Goal: Answer question/provide support: Share knowledge or assist other users

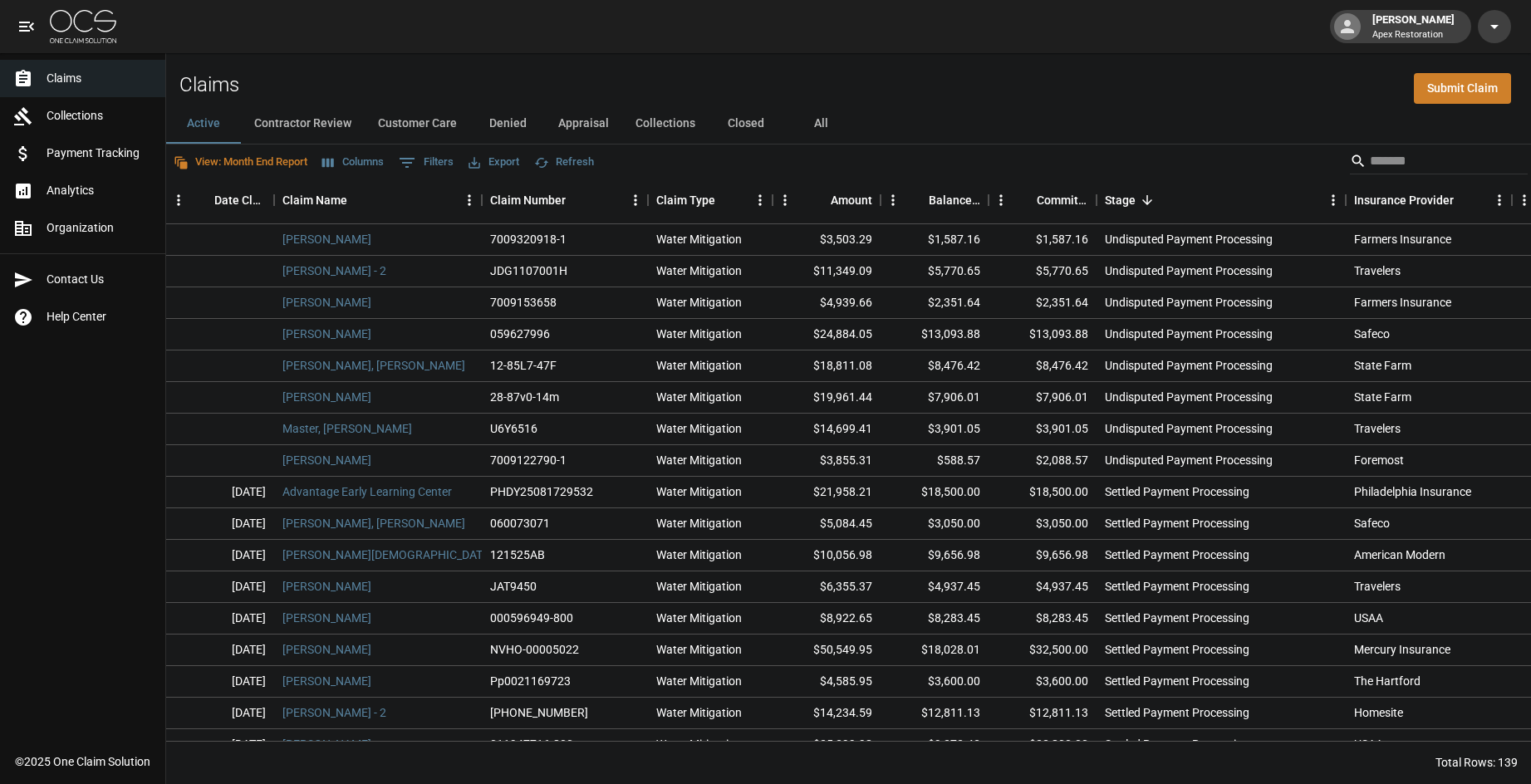
click at [822, 126] on button "All" at bounding box center [820, 123] width 75 height 40
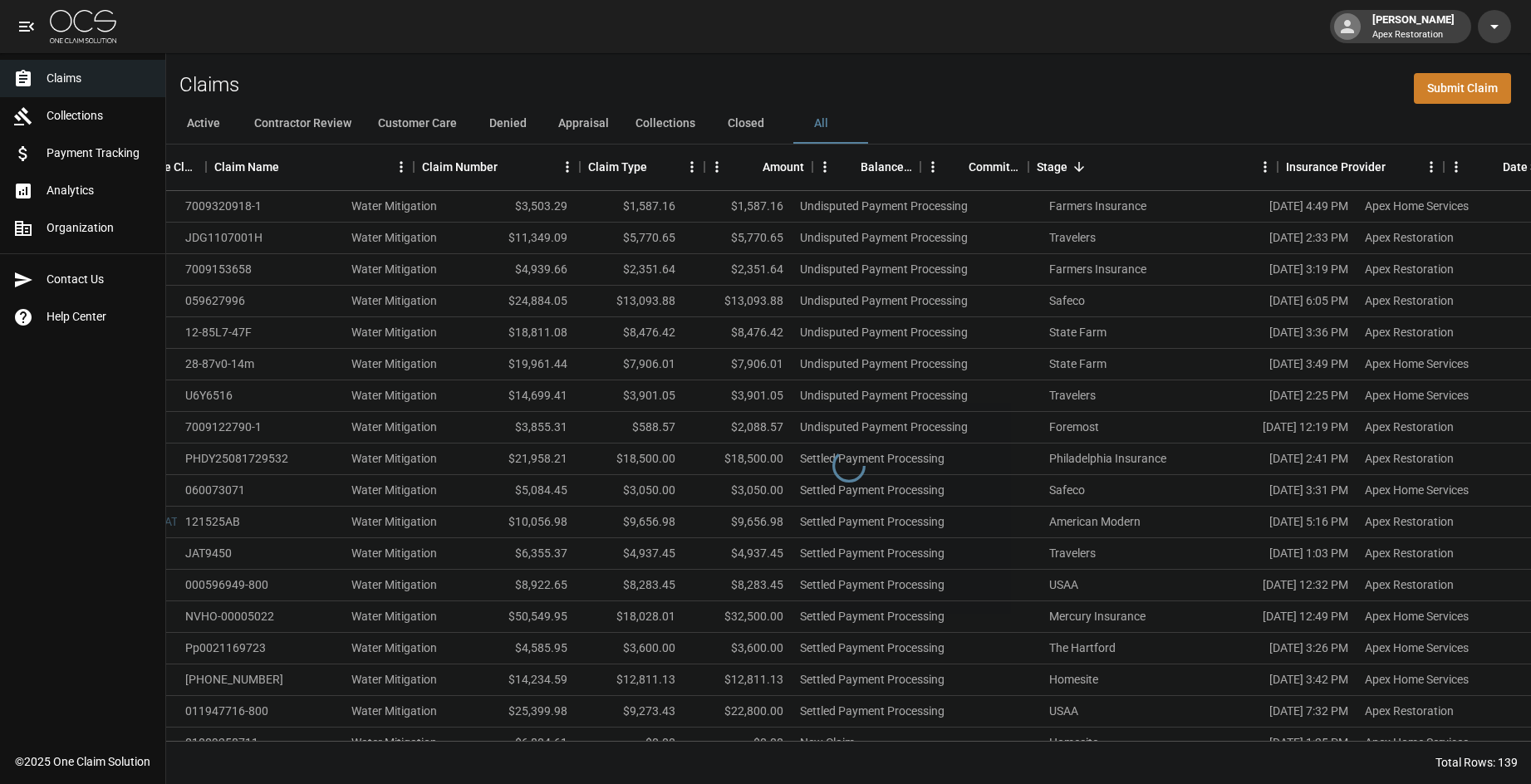
scroll to position [0, 571]
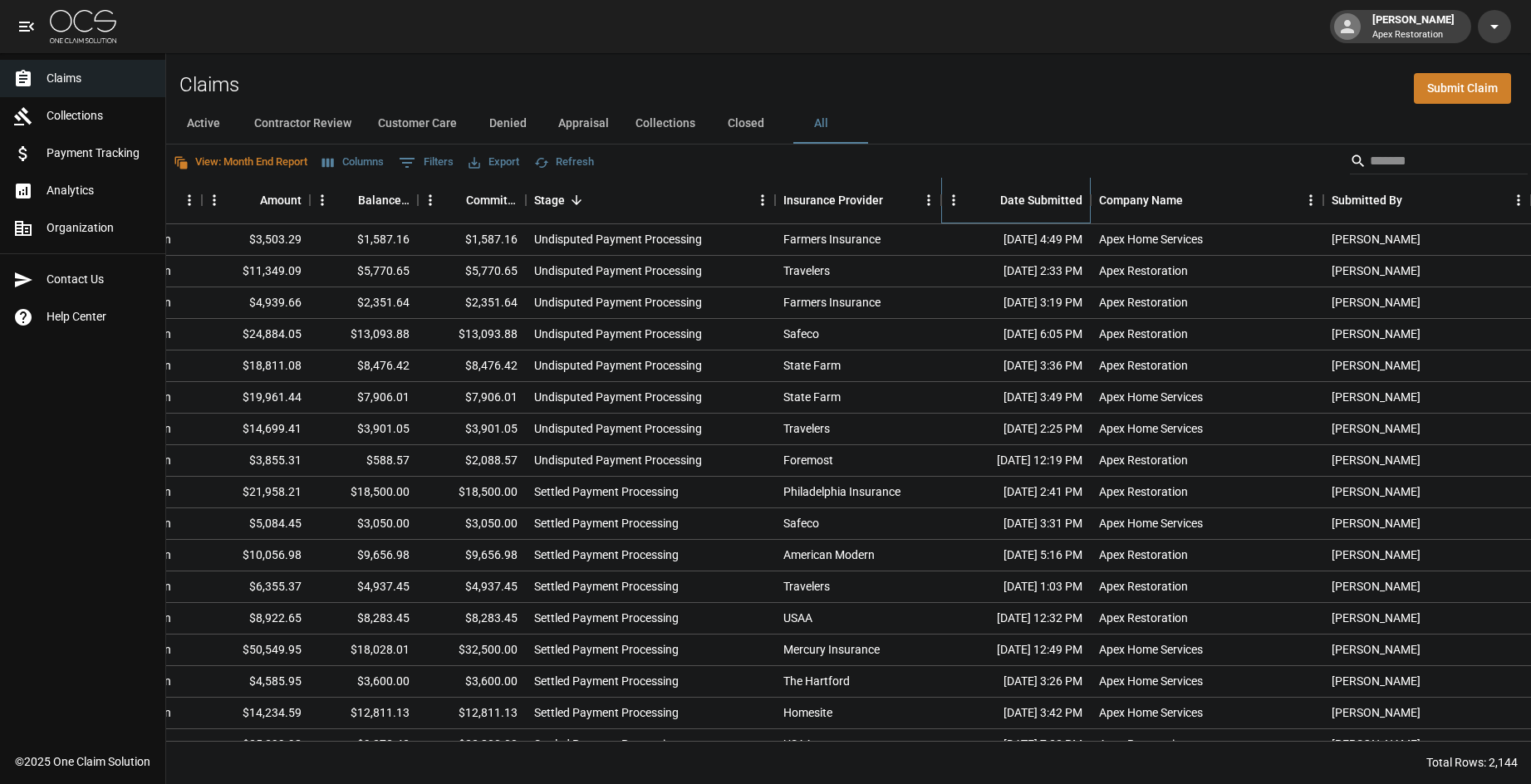
click at [1015, 199] on div "Date Submitted" at bounding box center [1041, 200] width 82 height 47
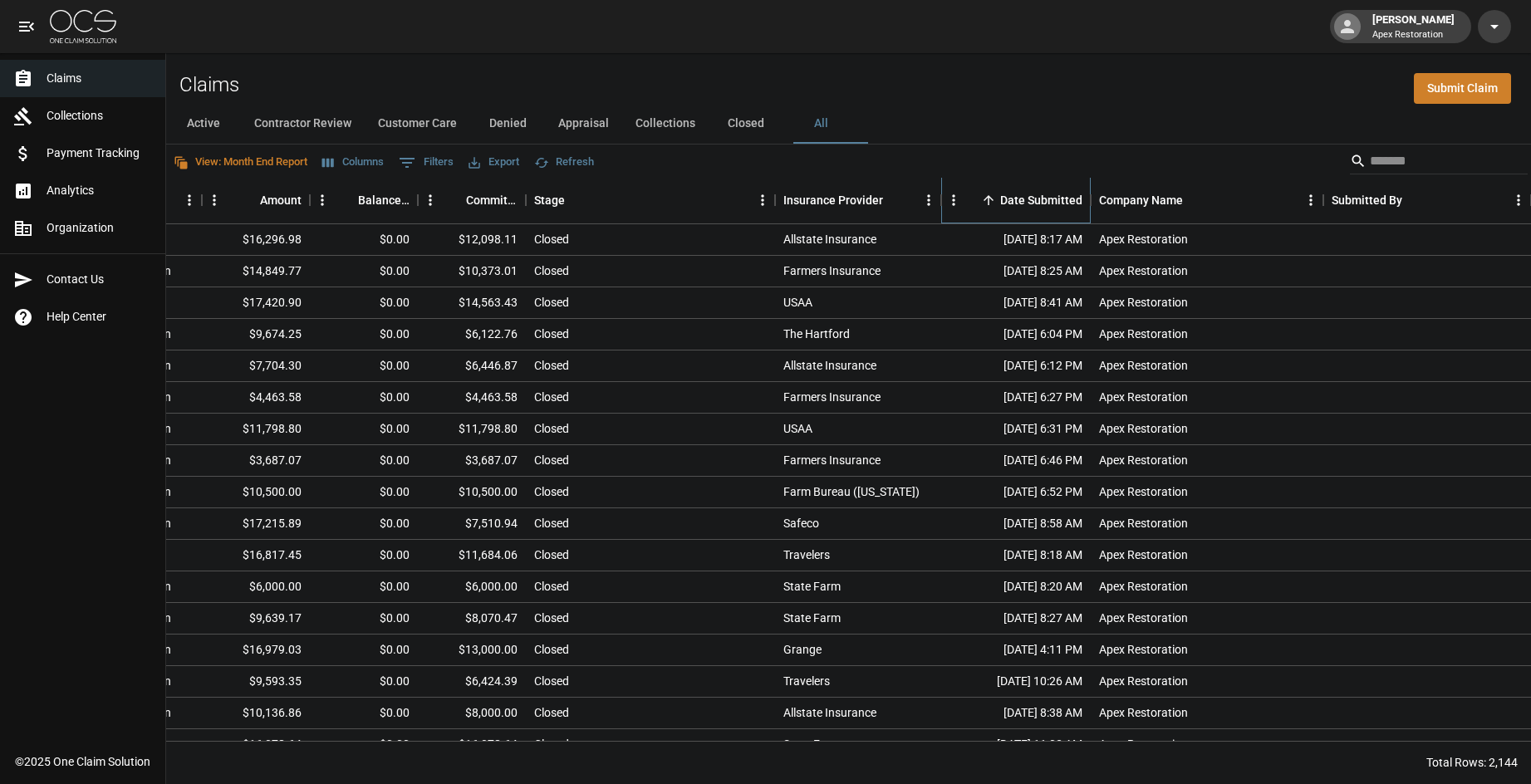
click at [1015, 199] on div "Date Submitted" at bounding box center [1041, 200] width 82 height 47
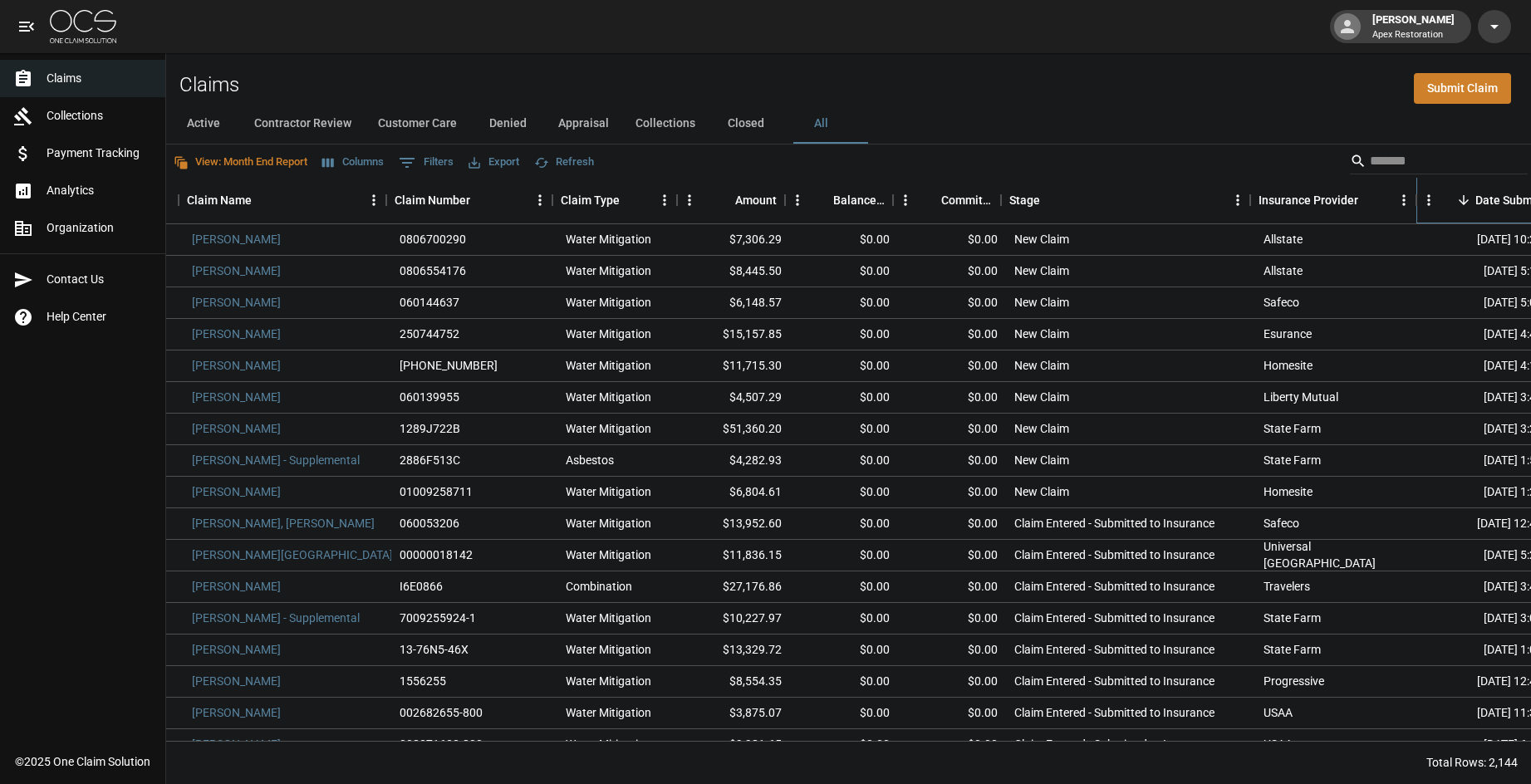
scroll to position [0, 0]
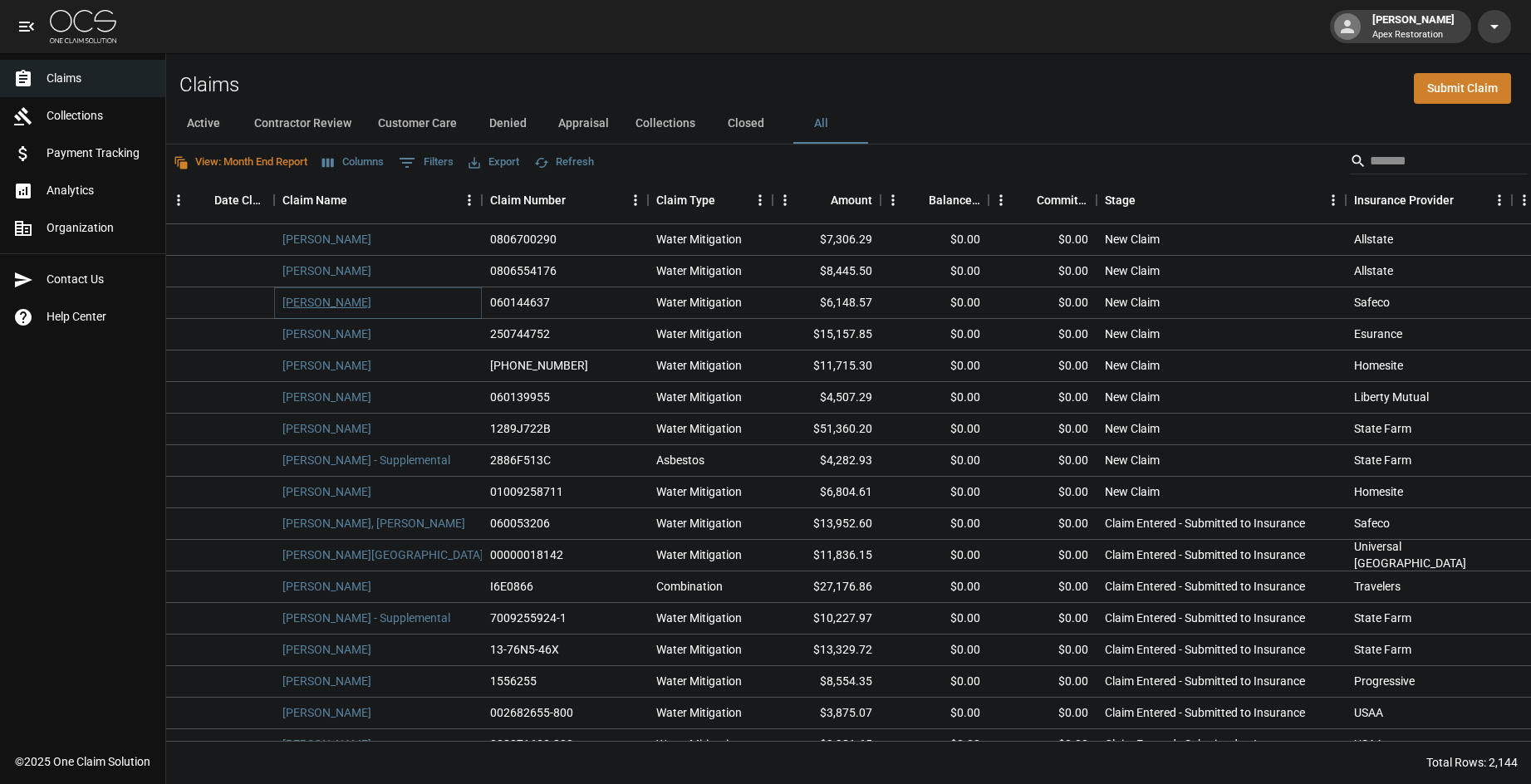
click at [356, 302] on link "[PERSON_NAME]" at bounding box center [326, 302] width 89 height 16
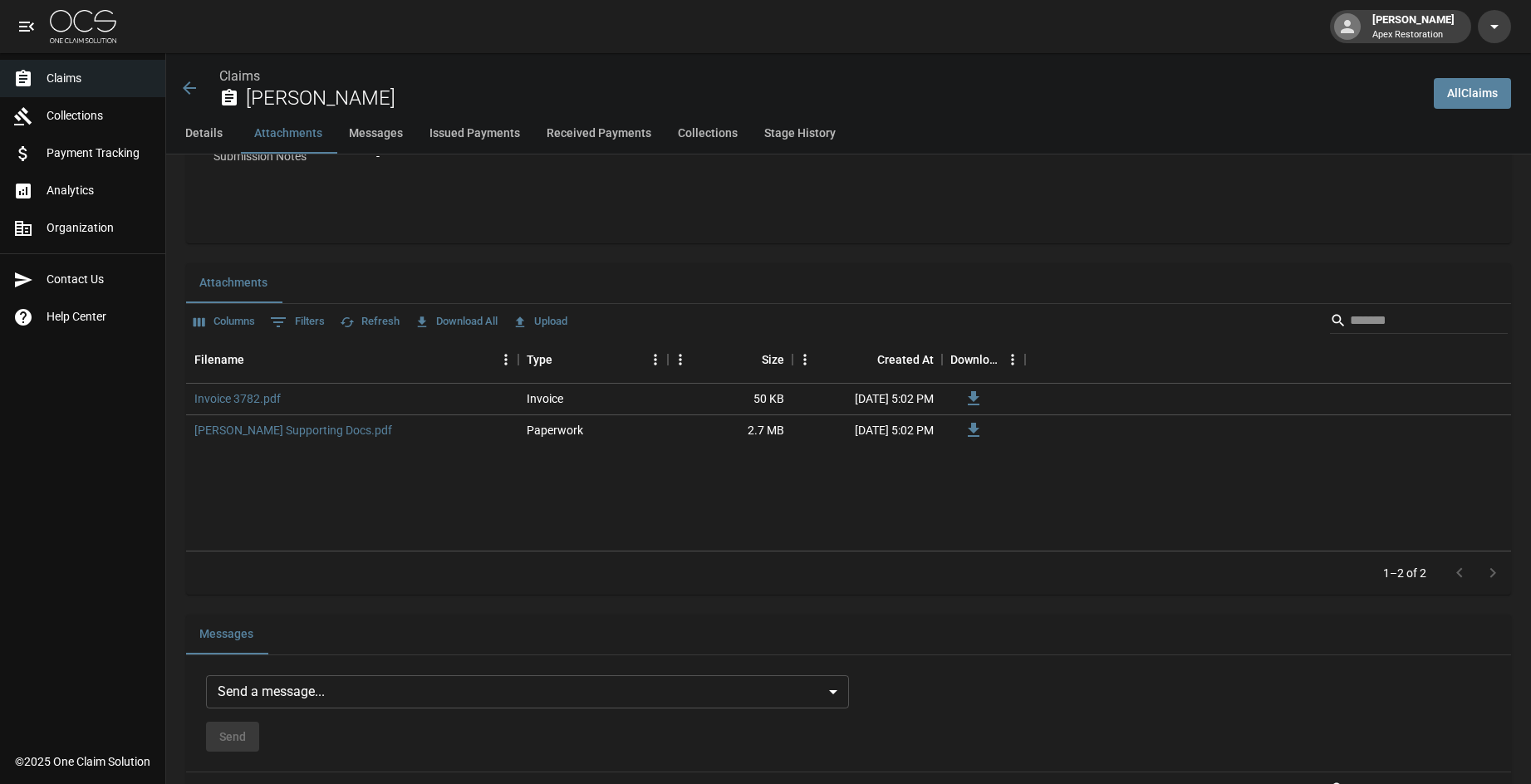
scroll to position [897, 0]
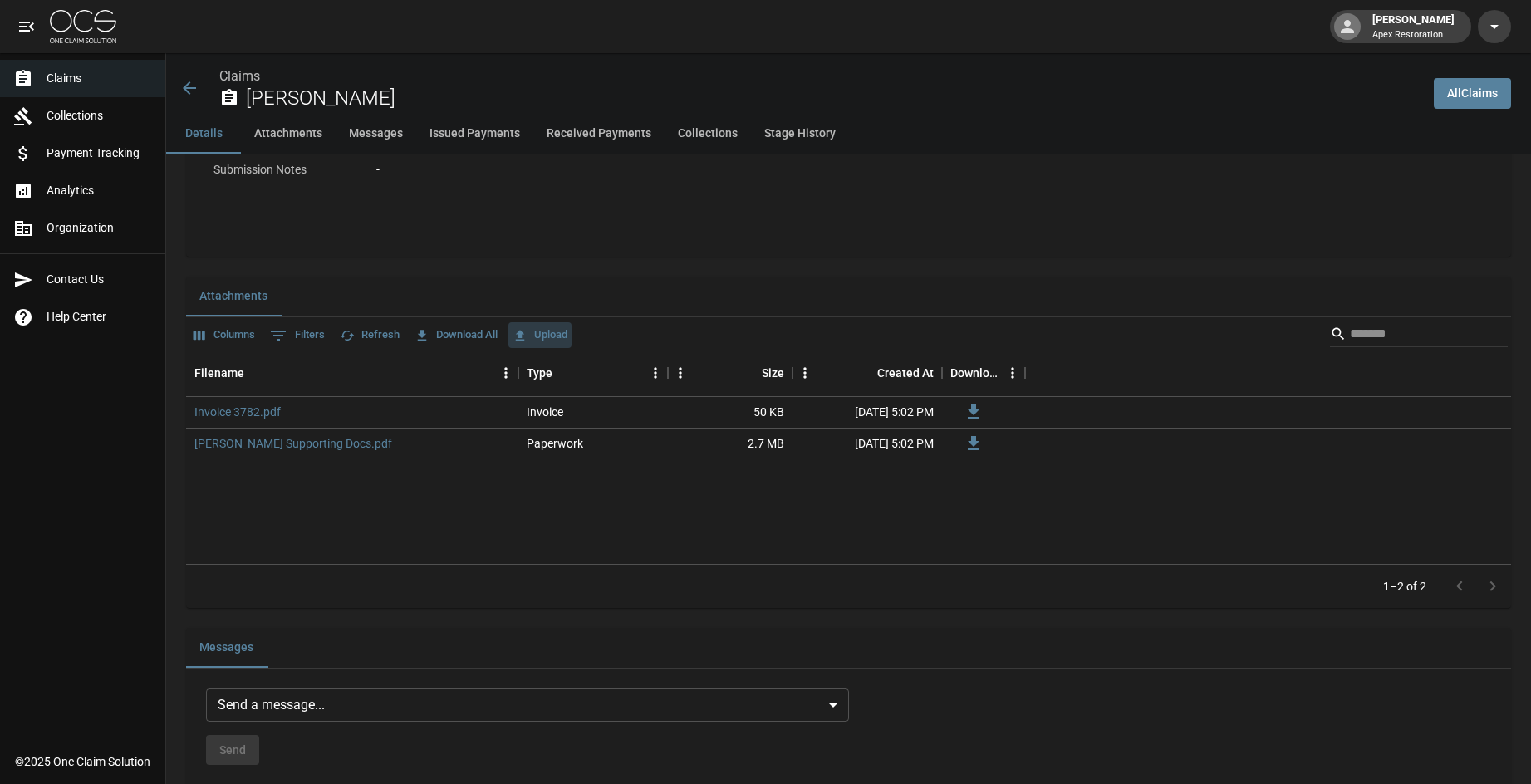
click at [572, 332] on button "Upload" at bounding box center [540, 335] width 63 height 26
click at [827, 716] on body "[PERSON_NAME] Apex Restoration Claims Collections Payment Tracking Analytics Or…" at bounding box center [765, 785] width 1531 height 3364
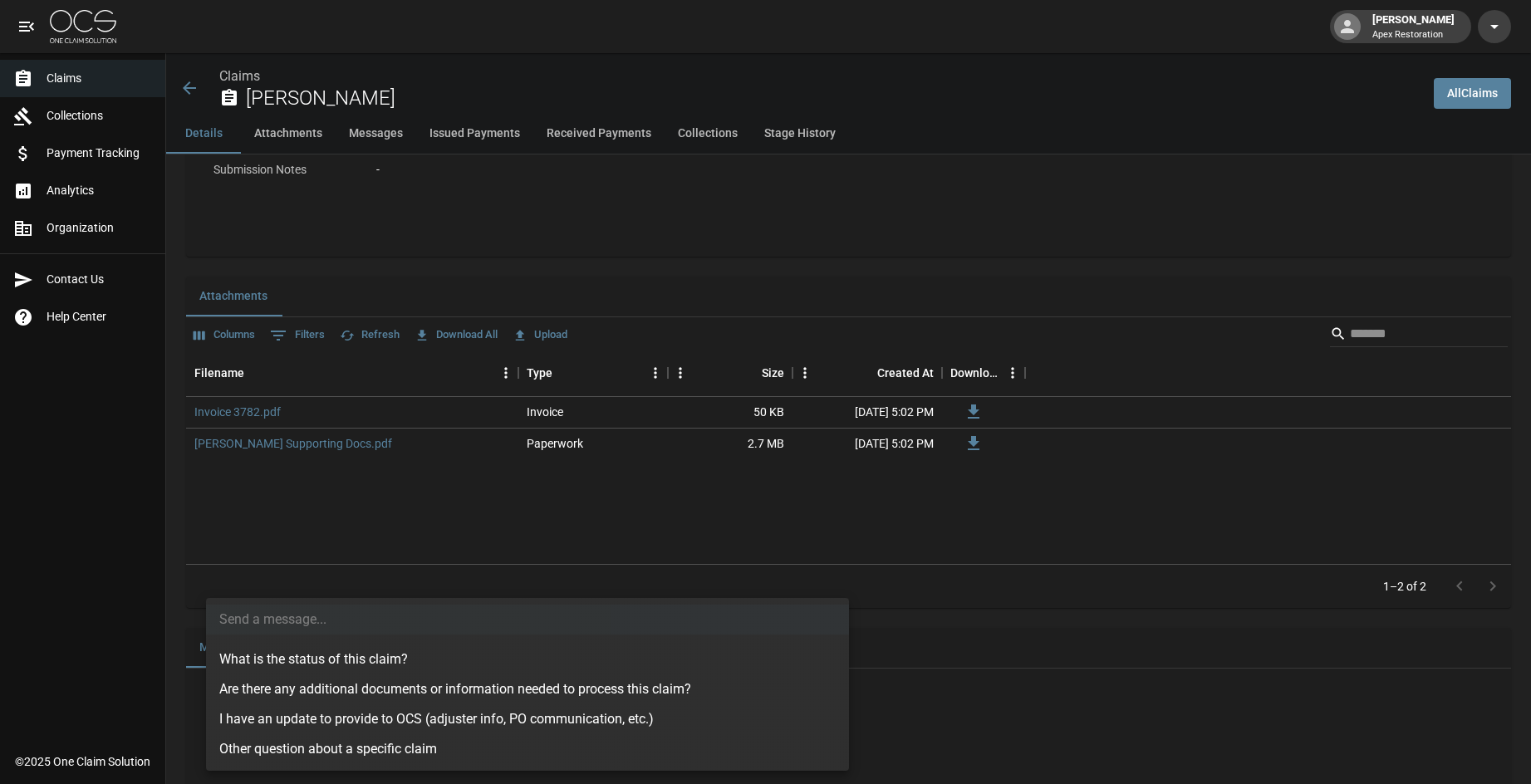
click at [374, 718] on li "I have an update to provide to OCS (adjuster info, PO communication, etc.)" at bounding box center [528, 719] width 643 height 30
type input "**********"
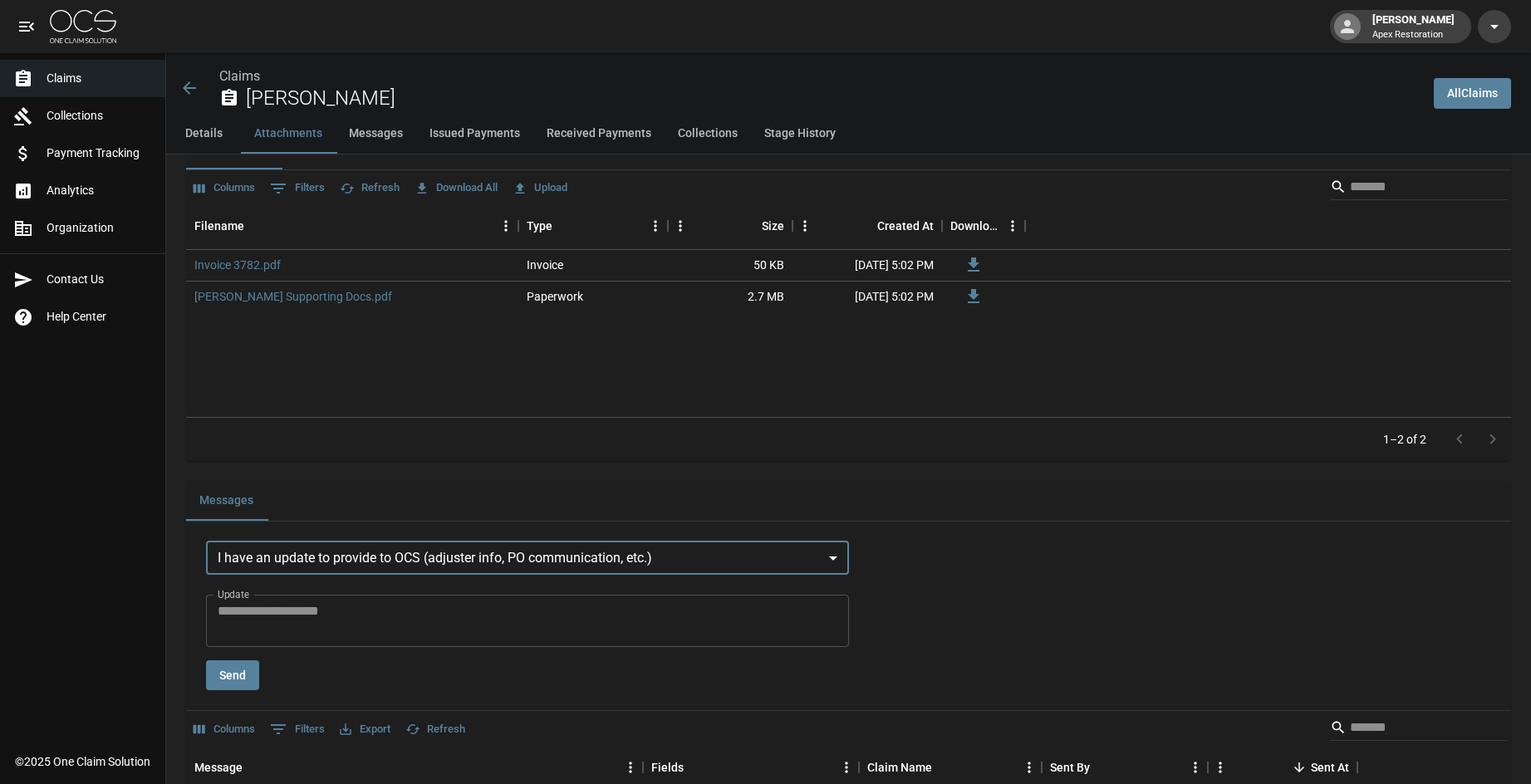
scroll to position [1063, 0]
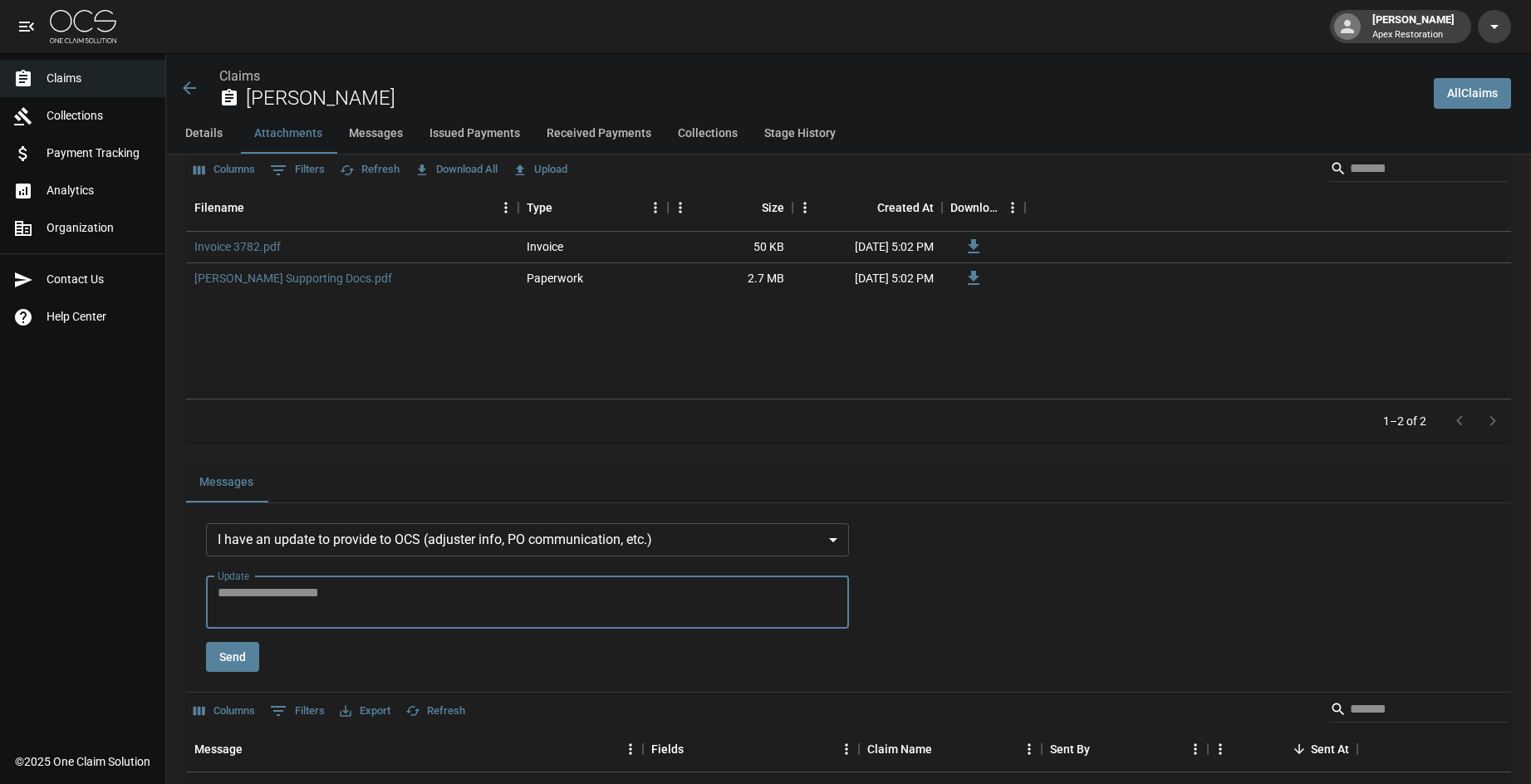
click at [371, 599] on textarea "Update" at bounding box center [528, 603] width 620 height 38
type textarea "**********"
click at [251, 669] on button "Send" at bounding box center [233, 658] width 54 height 31
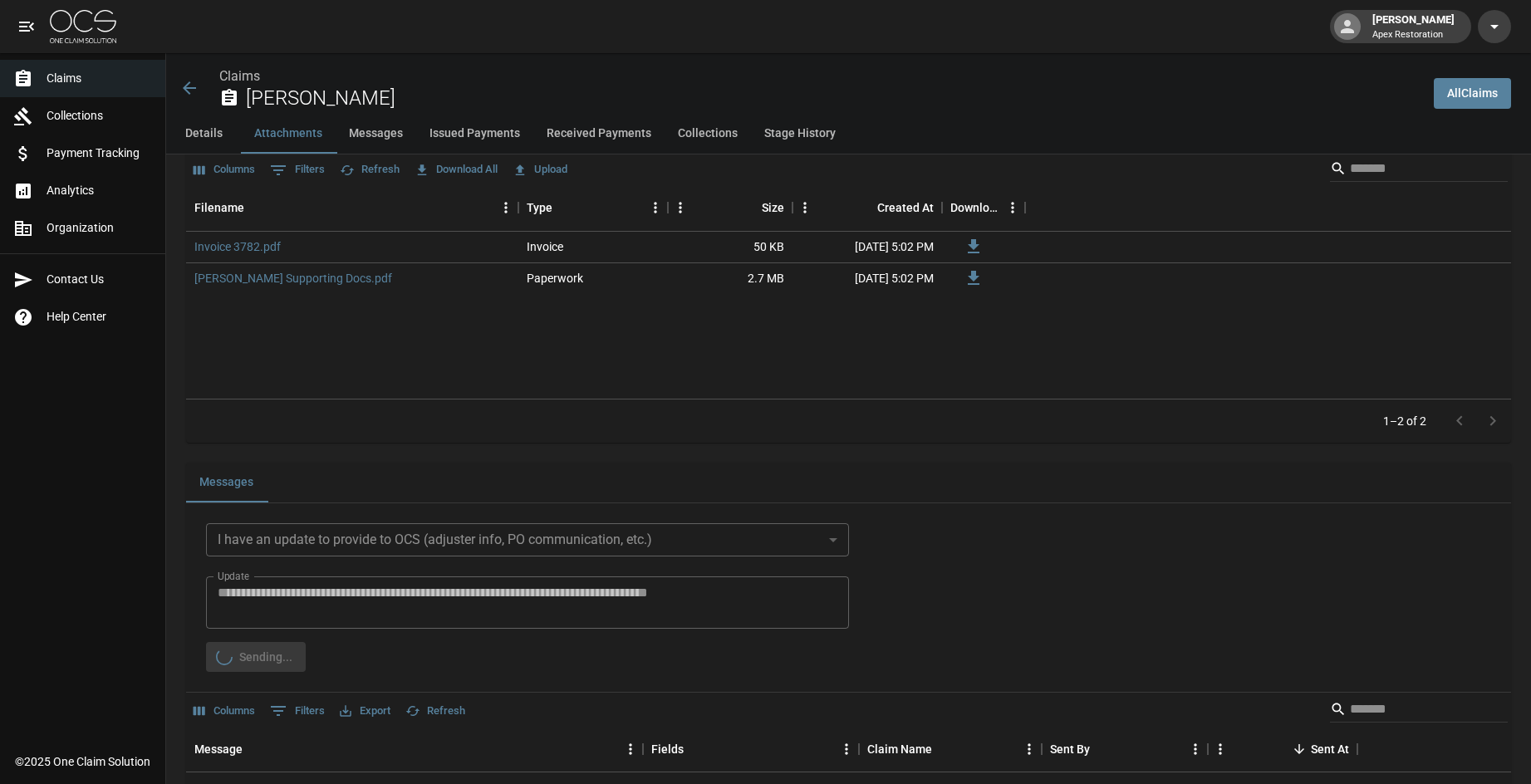
click at [571, 166] on button "Upload" at bounding box center [540, 170] width 63 height 26
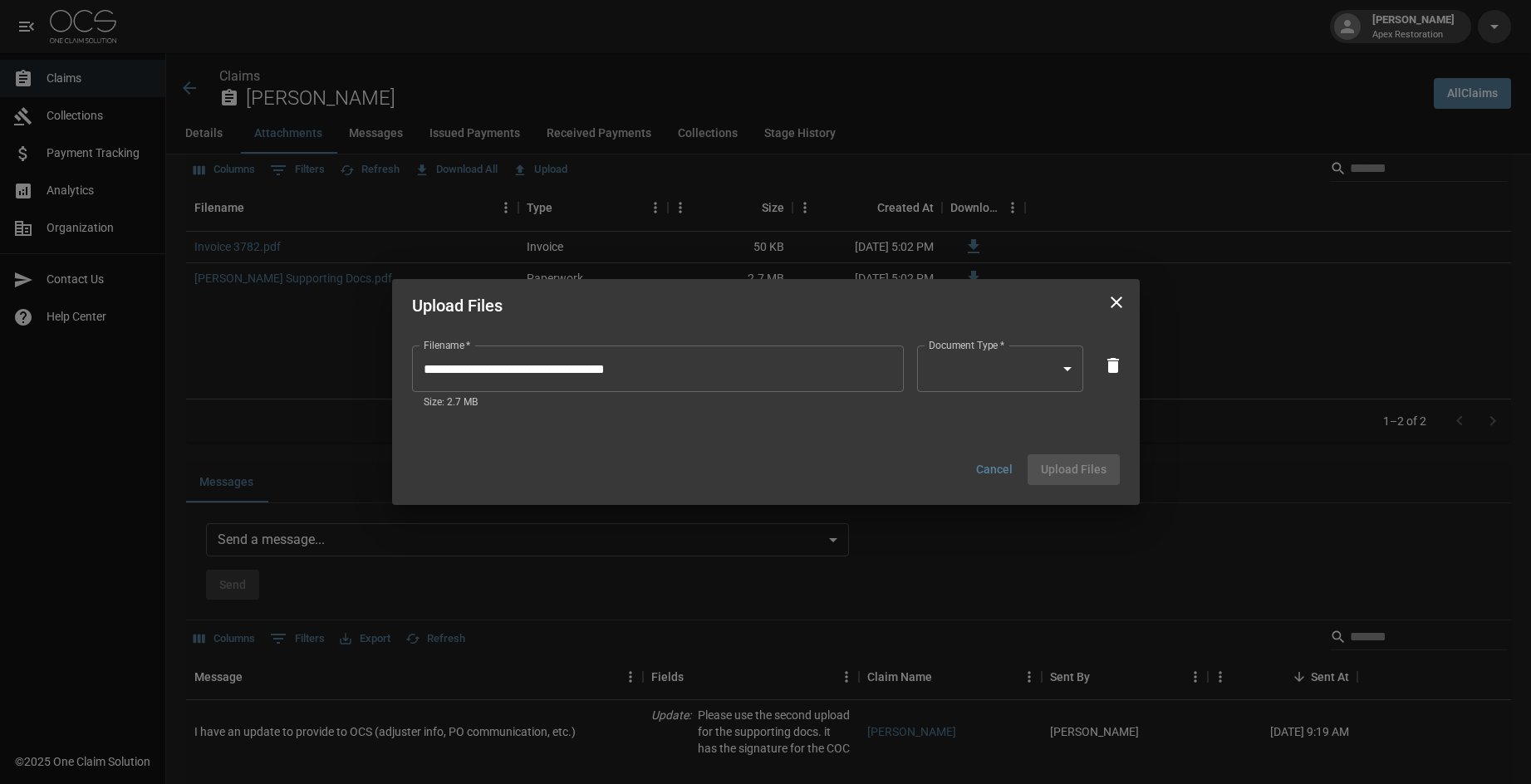
click at [1042, 373] on body "[PERSON_NAME] Apex Restoration Claims Collections Payment Tracking Analytics Or…" at bounding box center [765, 619] width 1531 height 3364
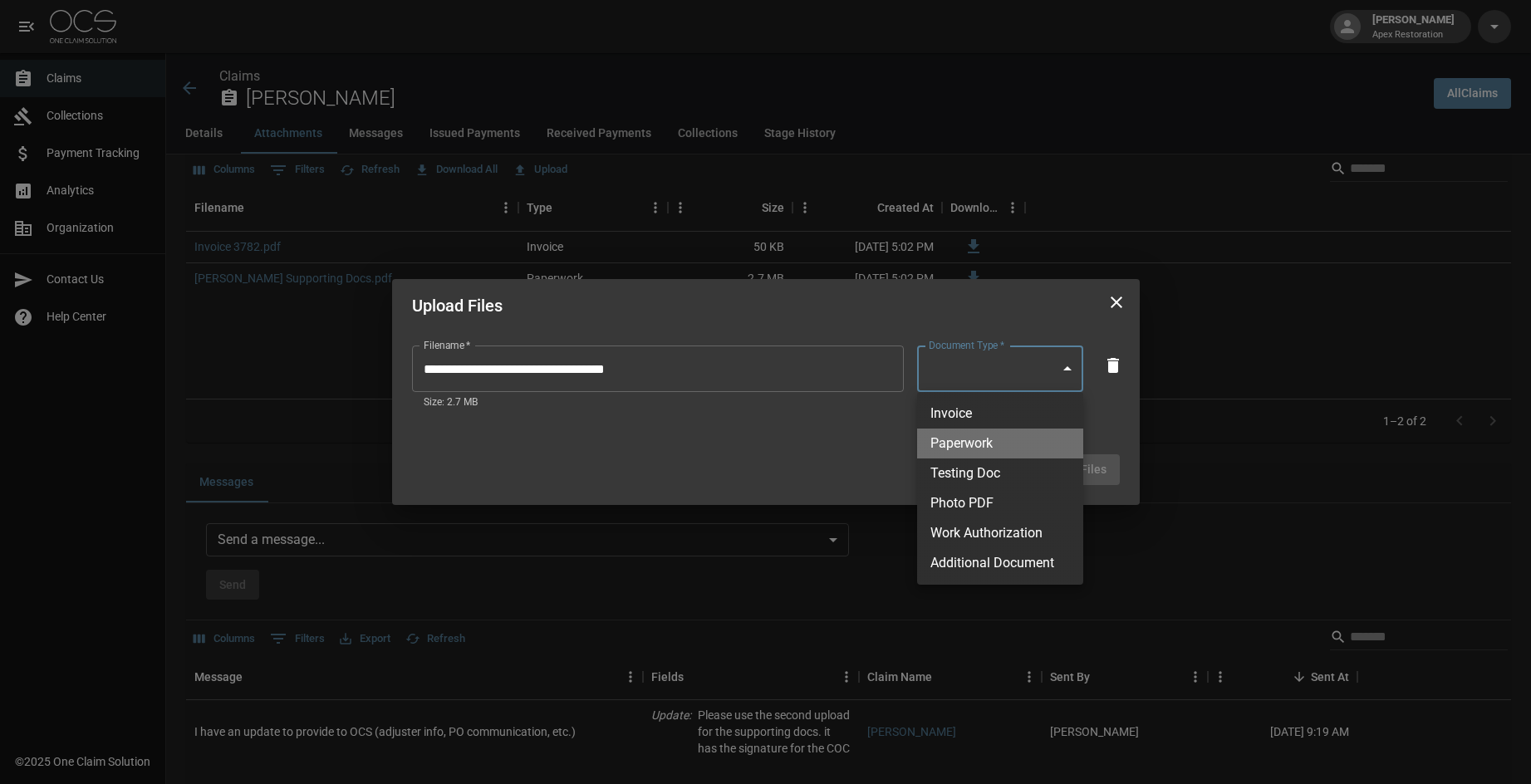
click at [1024, 444] on li "Paperwork" at bounding box center [1000, 444] width 166 height 30
type input "*********"
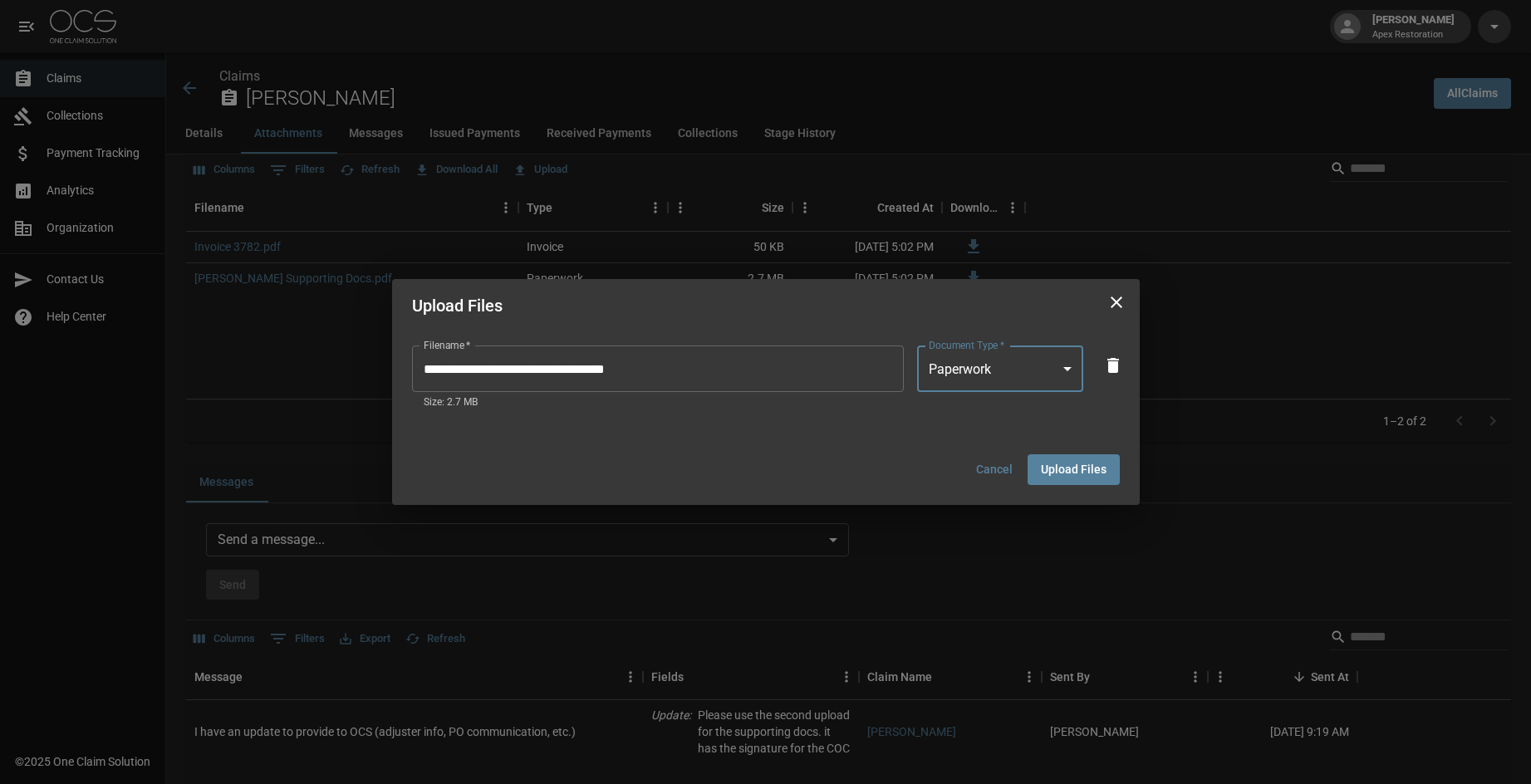
click at [1074, 473] on button "Upload Files" at bounding box center [1073, 470] width 92 height 31
